Goal: Task Accomplishment & Management: Manage account settings

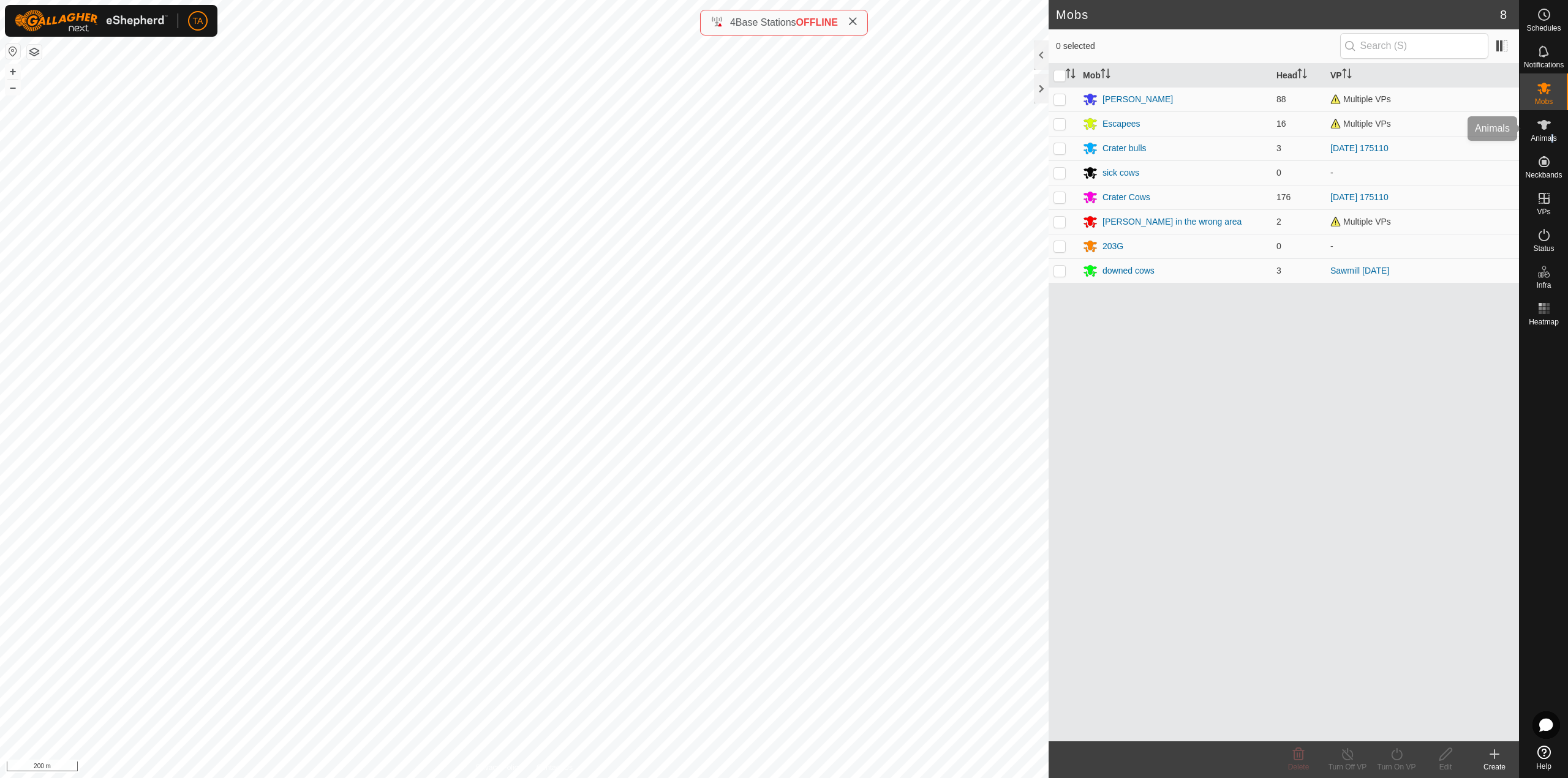
click at [1550, 134] on span "Animals" at bounding box center [1544, 138] width 27 height 8
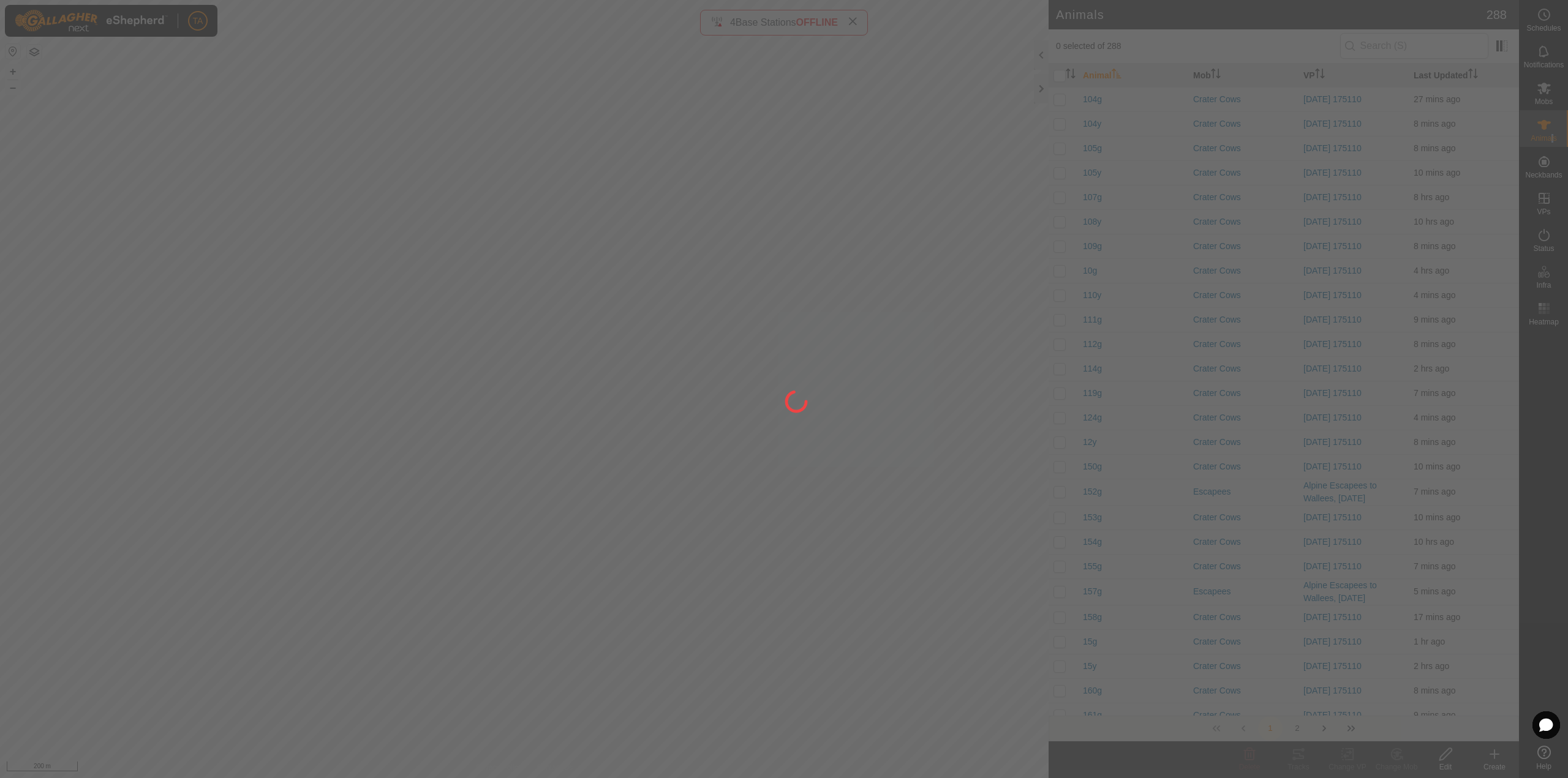
click at [789, 509] on div at bounding box center [784, 389] width 1568 height 778
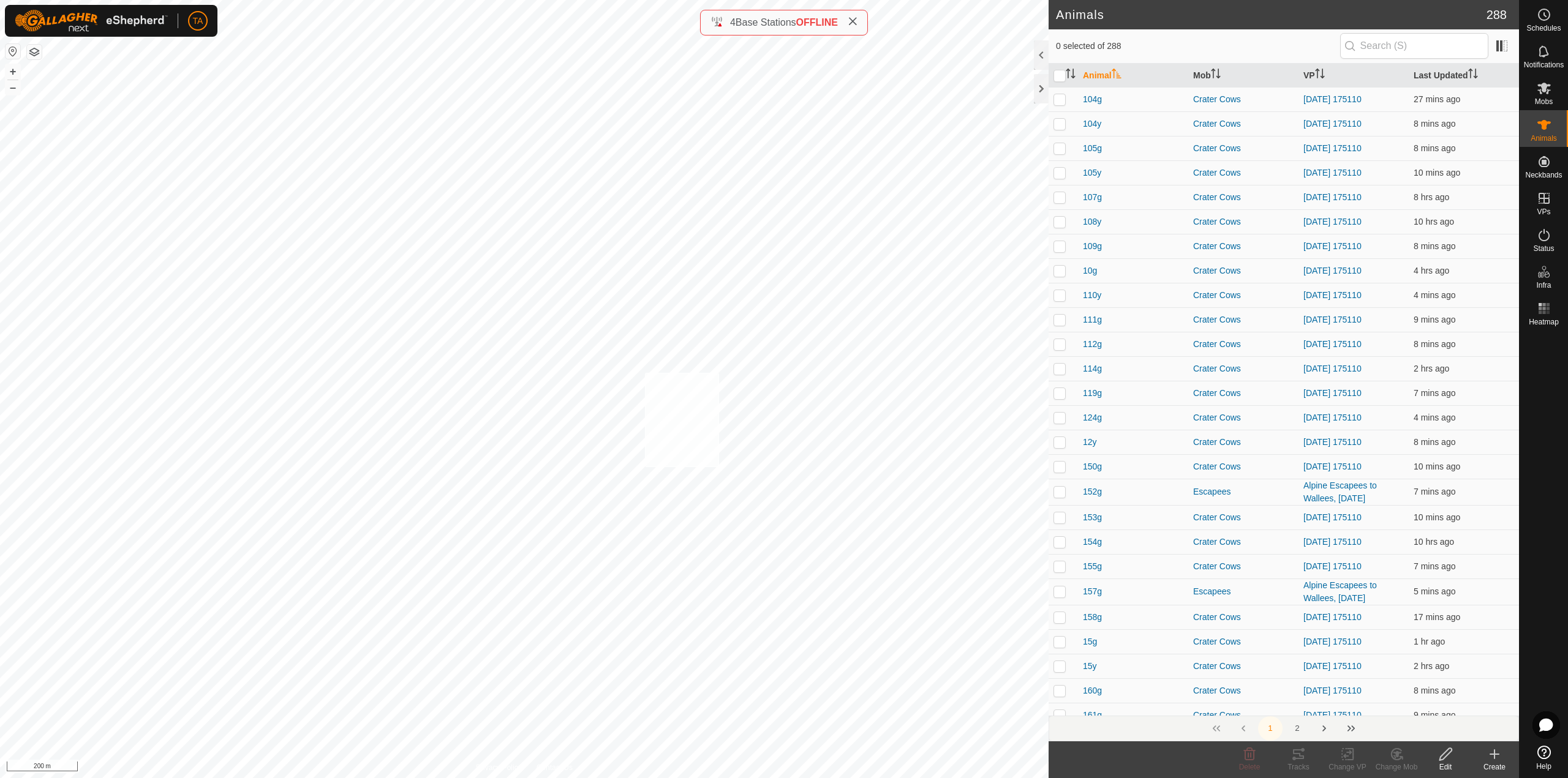
checkbox input "true"
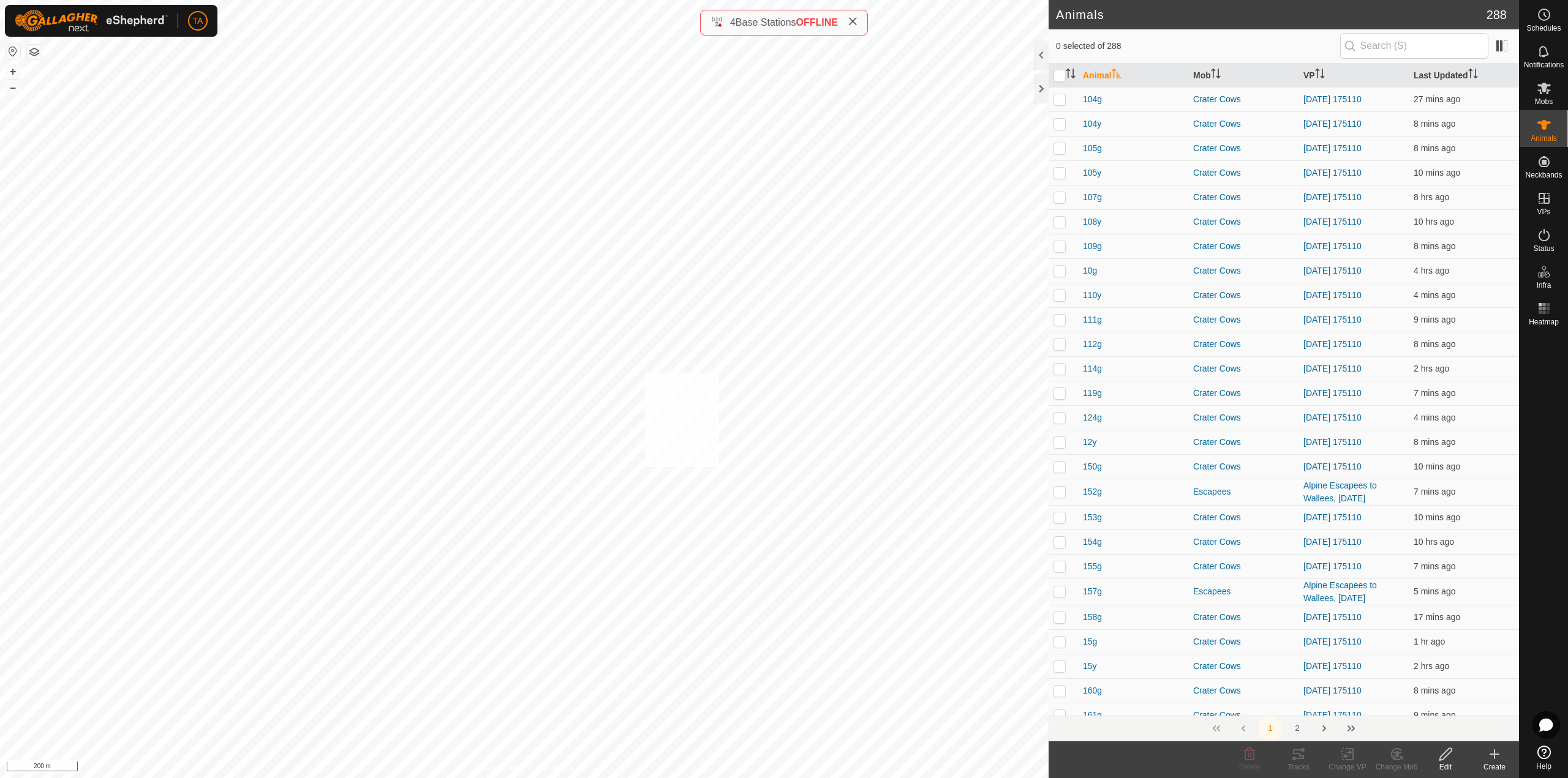
checkbox input "true"
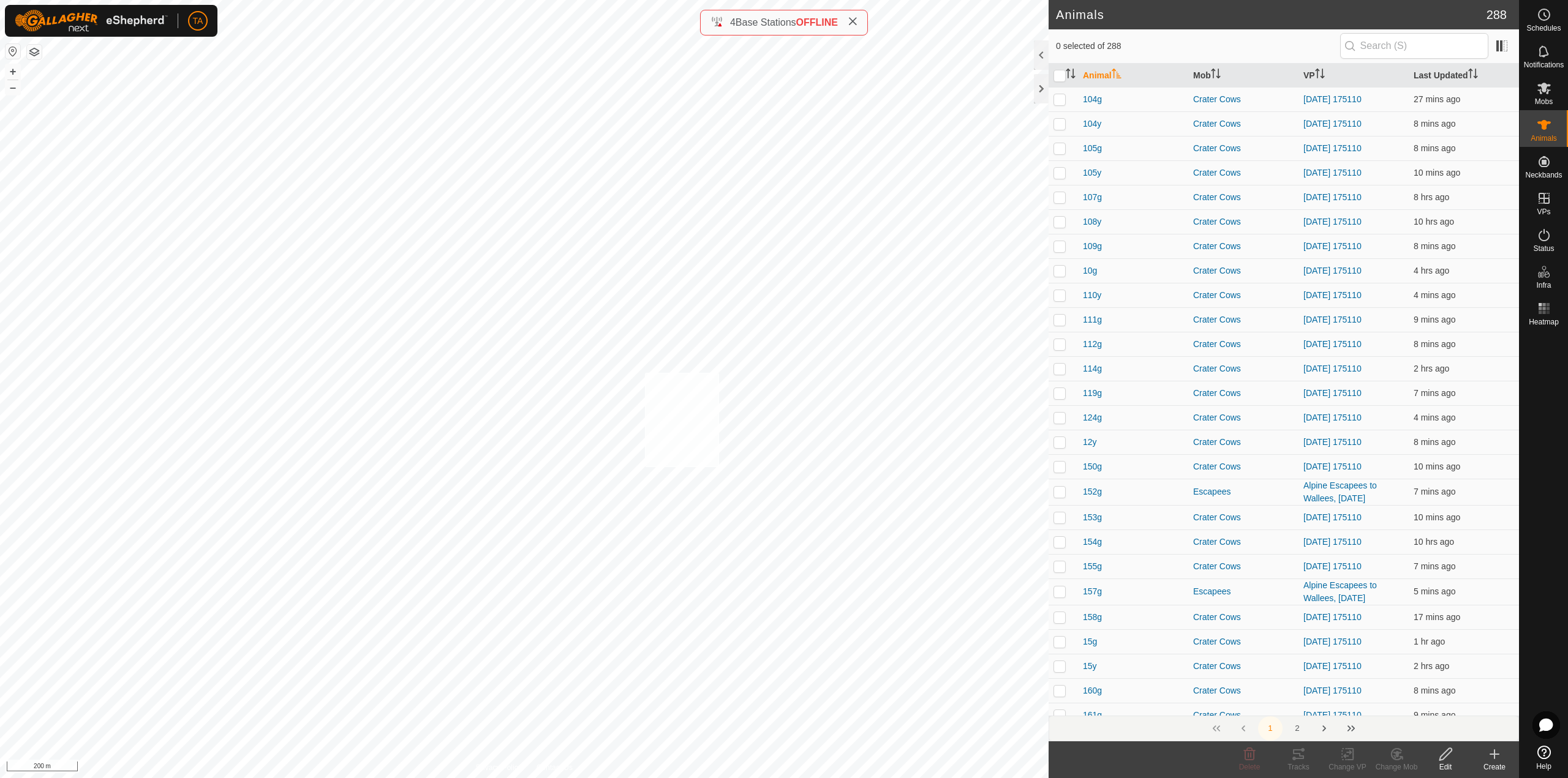
checkbox input "true"
checkbox input "false"
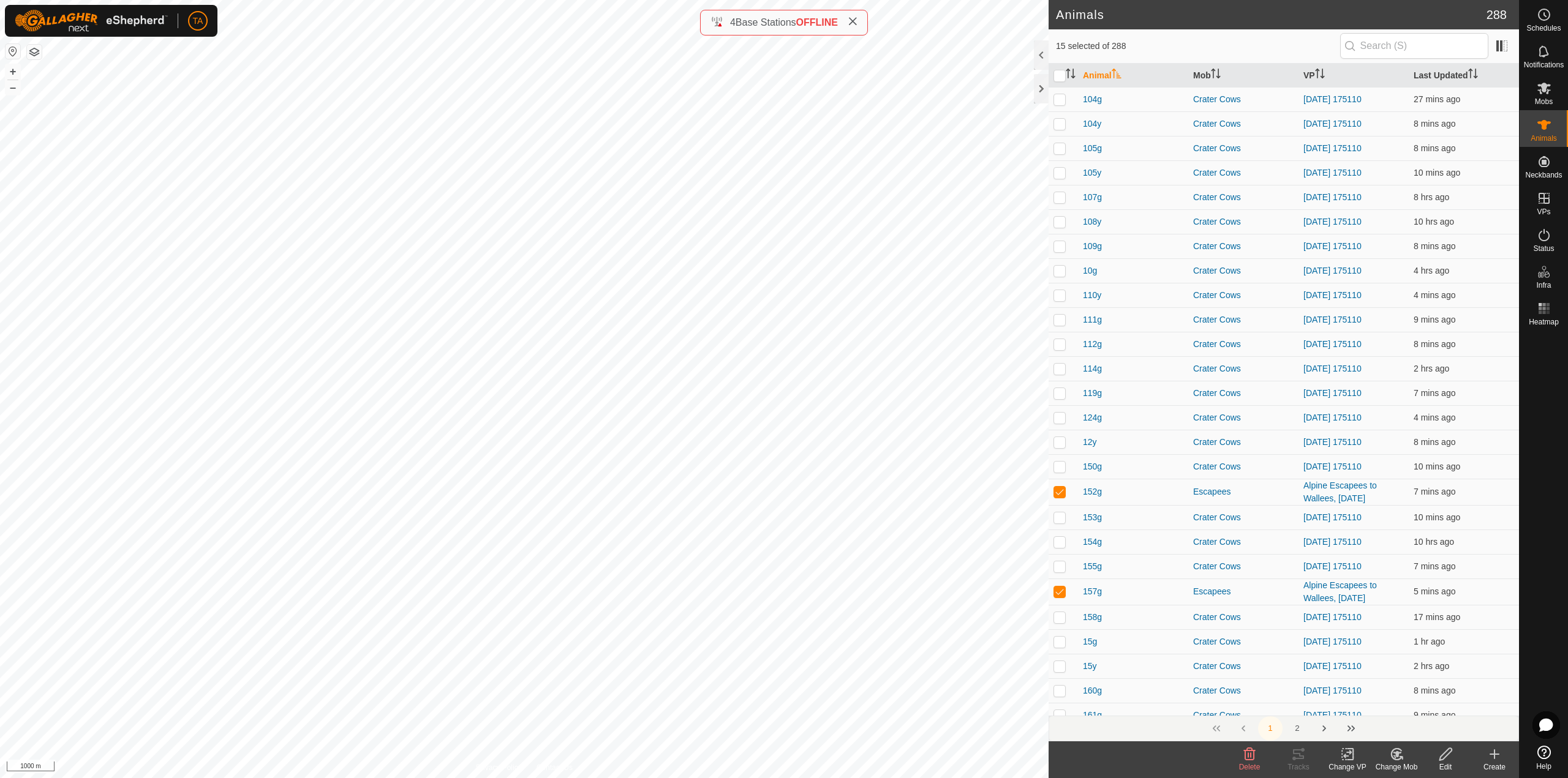
checkbox input "false"
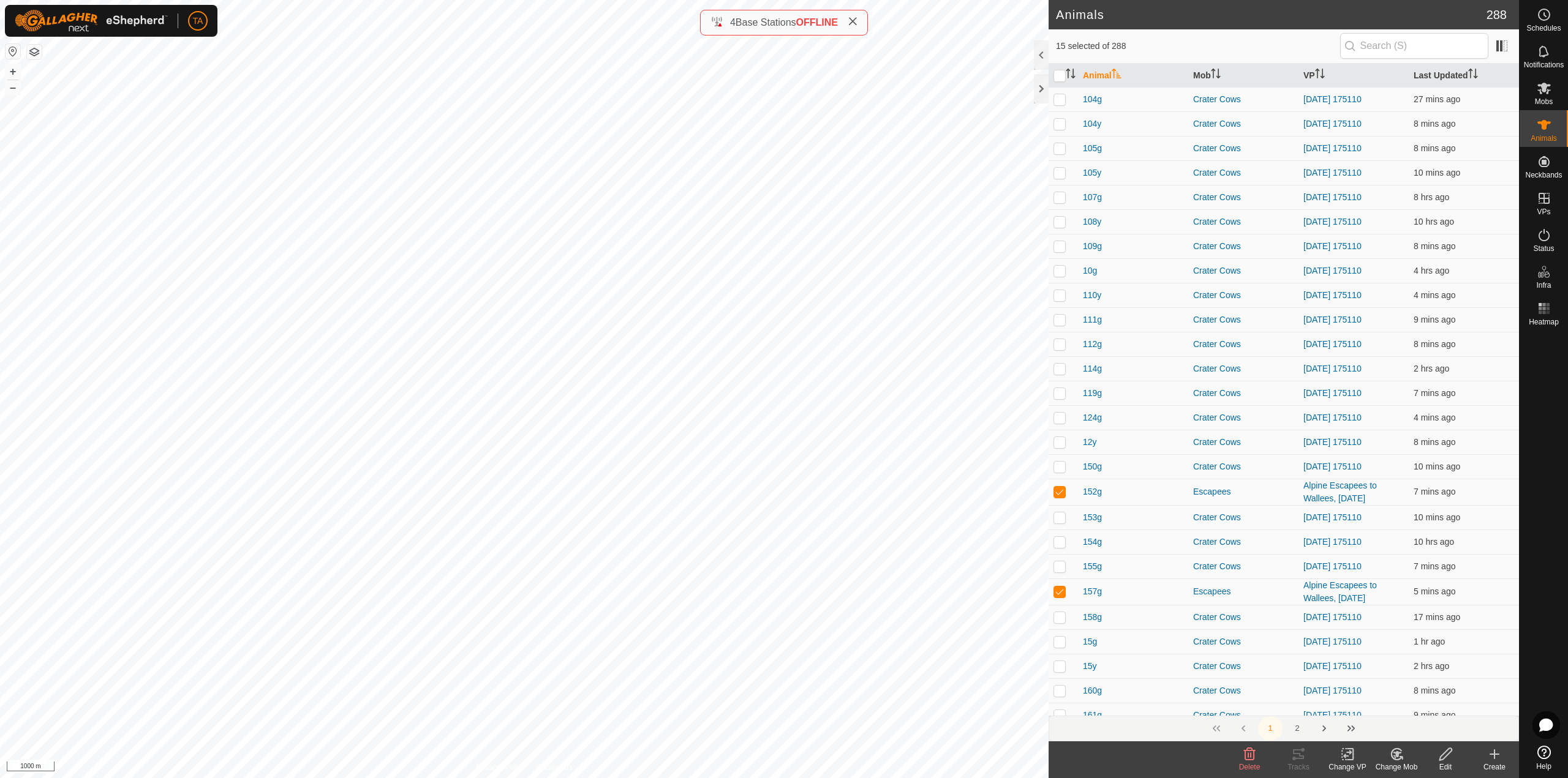
checkbox input "false"
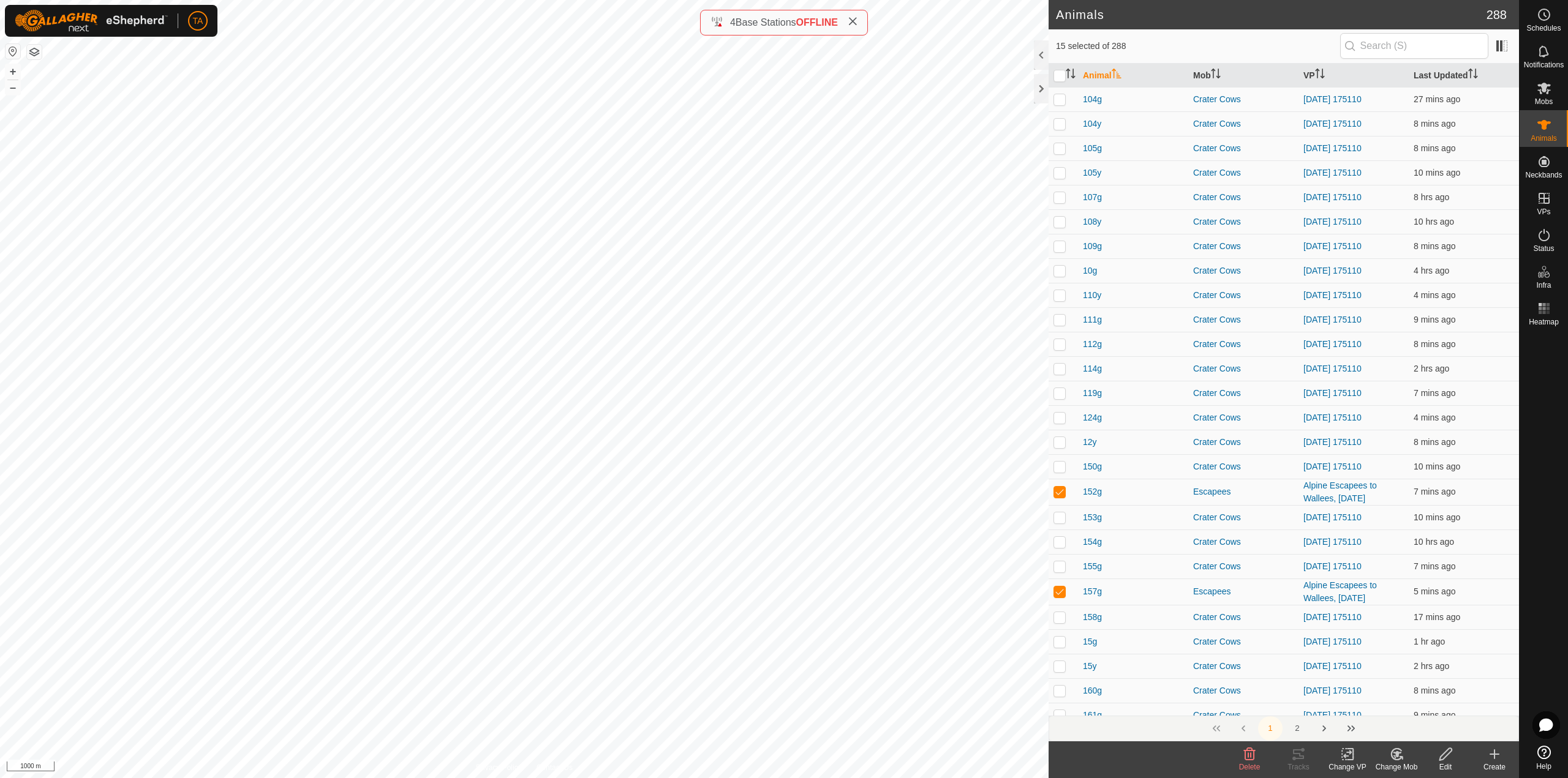
checkbox input "false"
